Goal: Task Accomplishment & Management: Complete application form

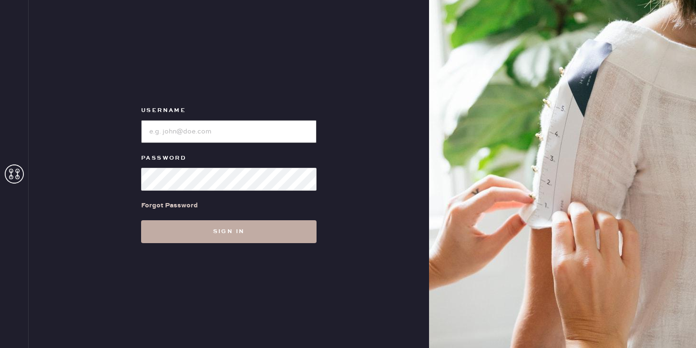
type input "reformationpaloalto"
click at [230, 222] on button "Sign in" at bounding box center [228, 231] width 175 height 23
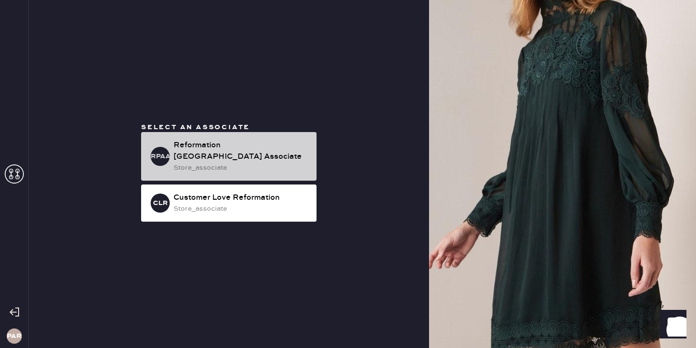
click at [202, 140] on div "RPAA Reformation [GEOGRAPHIC_DATA] Associate store_associate" at bounding box center [228, 156] width 175 height 49
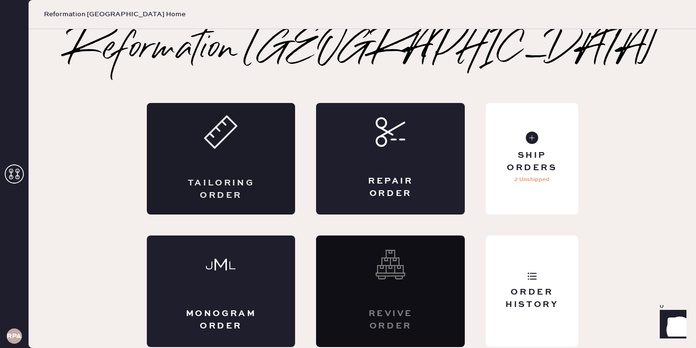
click at [187, 174] on div "Tailoring Order" at bounding box center [221, 159] width 149 height 112
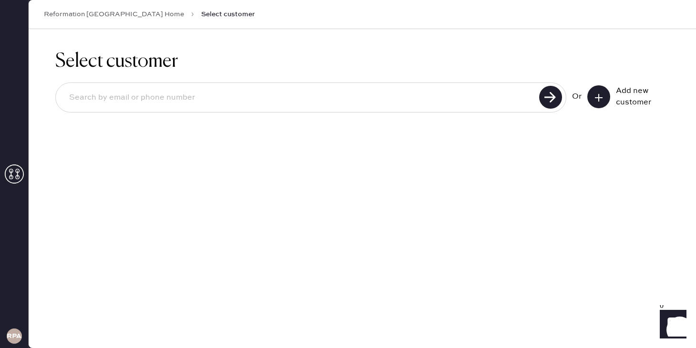
click at [617, 87] on div "Add new customer" at bounding box center [640, 96] width 48 height 23
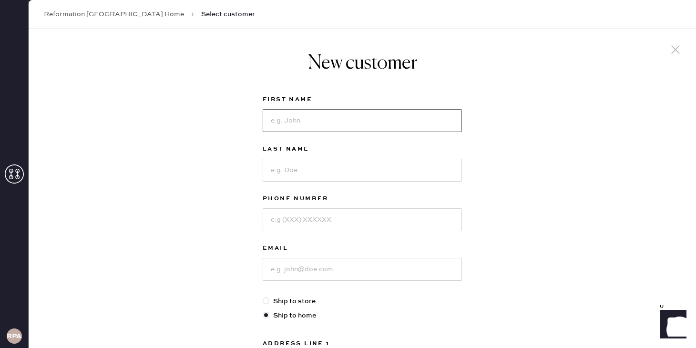
click at [366, 129] on input at bounding box center [362, 120] width 199 height 23
type input "[PERSON_NAME]"
click at [355, 167] on input at bounding box center [362, 170] width 199 height 23
type input "Ramesh"
click at [333, 215] on input at bounding box center [362, 219] width 199 height 23
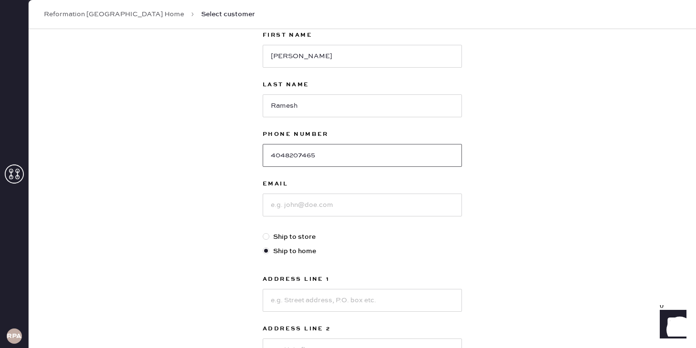
scroll to position [98, 0]
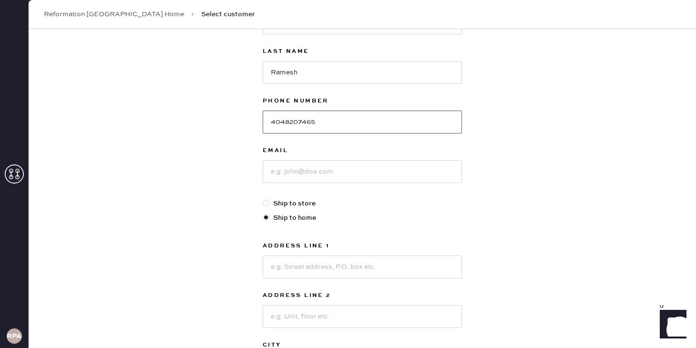
type input "4048207465"
click at [340, 169] on input at bounding box center [362, 171] width 199 height 23
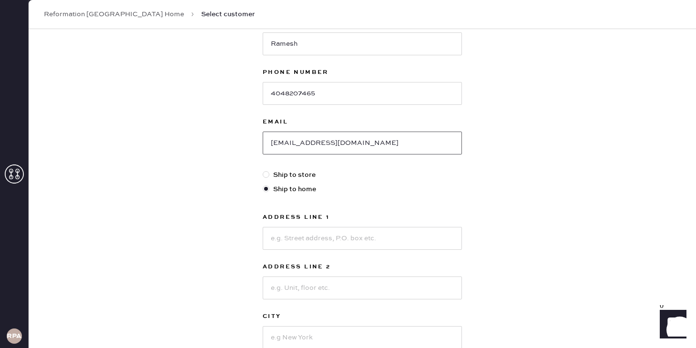
scroll to position [170, 0]
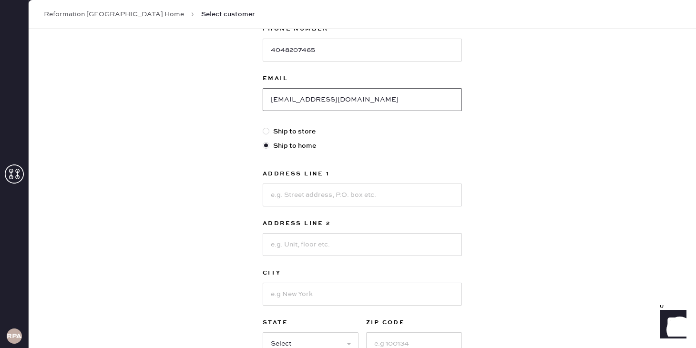
type input "[EMAIL_ADDRESS][DOMAIN_NAME]"
click at [362, 196] on input at bounding box center [362, 194] width 199 height 23
type input "[STREET_ADDRESS][PERSON_NAME]"
click at [342, 242] on input at bounding box center [362, 244] width 199 height 23
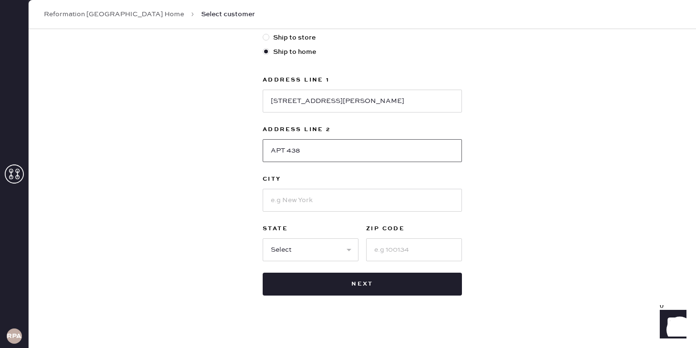
scroll to position [268, 0]
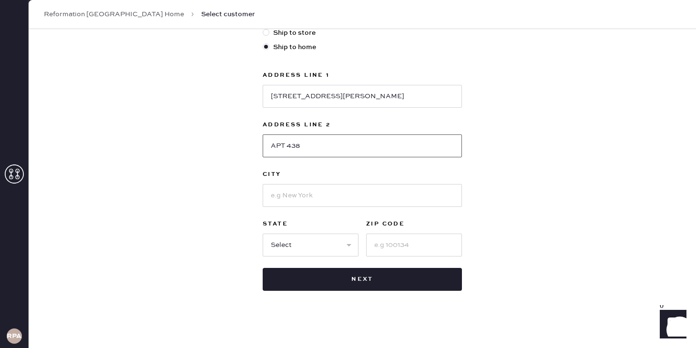
type input "APT 438"
click at [298, 191] on input at bounding box center [362, 195] width 199 height 23
type input "Santa [PERSON_NAME]"
click at [300, 243] on select "Select AK AL AR AZ CA CO CT [GEOGRAPHIC_DATA] DE FL [GEOGRAPHIC_DATA] HI [GEOGR…" at bounding box center [311, 244] width 96 height 23
select select "CA"
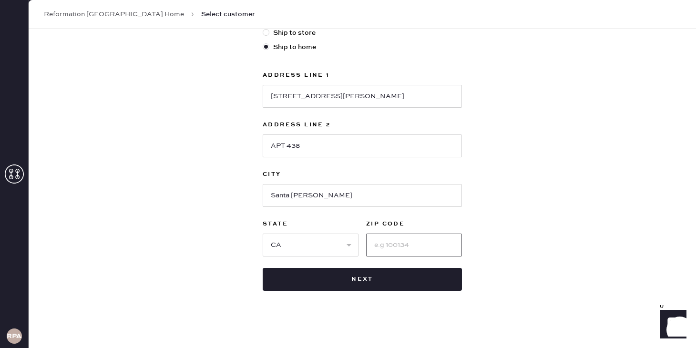
click at [394, 249] on input at bounding box center [414, 244] width 96 height 23
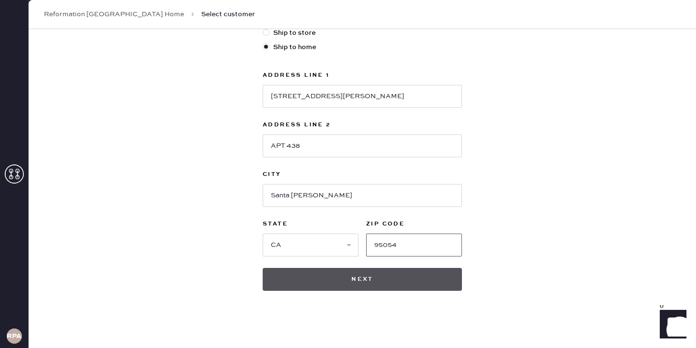
type input "95054"
click at [411, 283] on button "Next" at bounding box center [362, 279] width 199 height 23
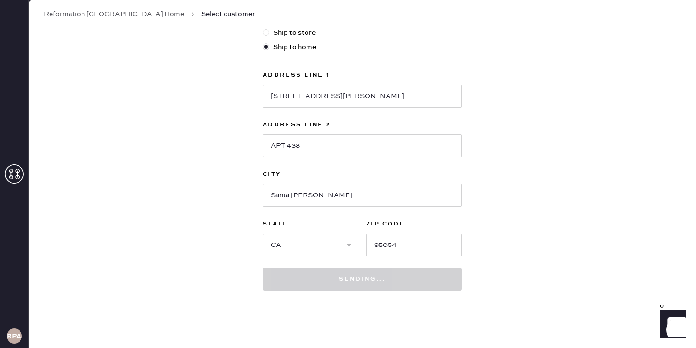
scroll to position [283, 0]
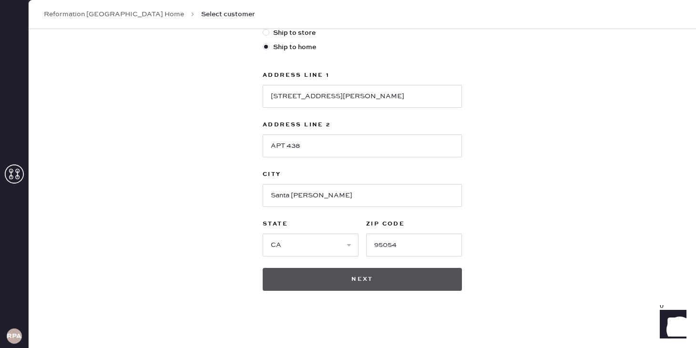
click at [382, 283] on button "Next" at bounding box center [362, 279] width 199 height 23
